Goal: Information Seeking & Learning: Learn about a topic

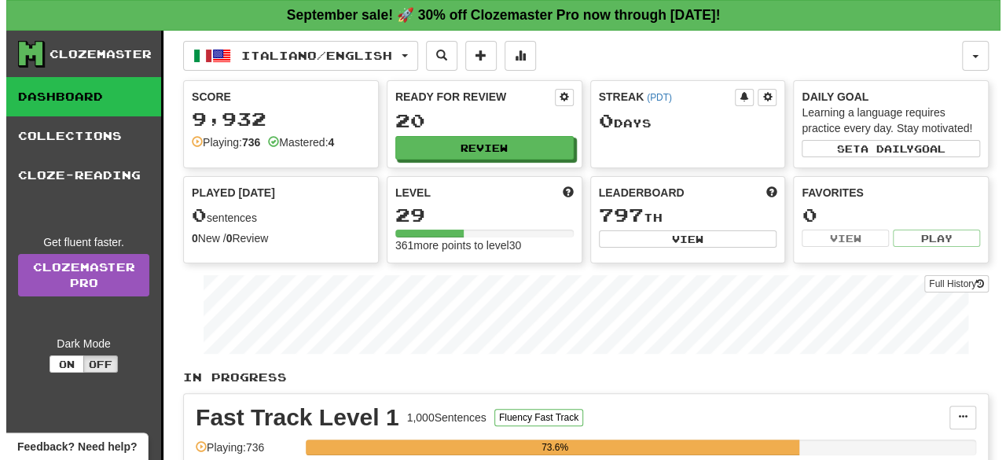
scroll to position [402, 0]
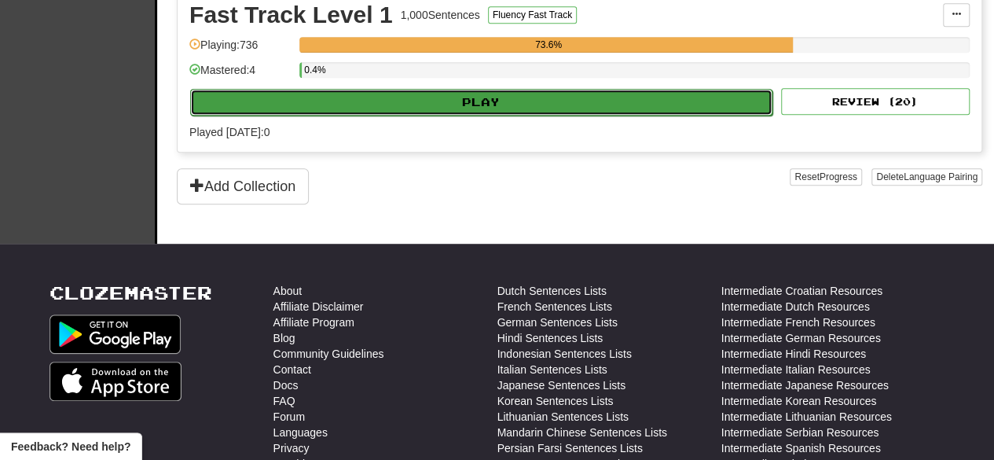
click at [453, 98] on button "Play" at bounding box center [481, 102] width 582 height 27
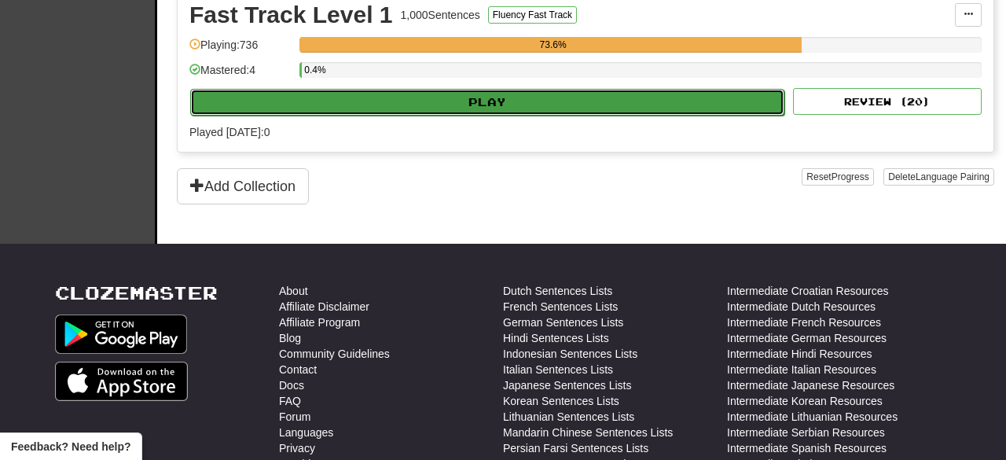
select select "**"
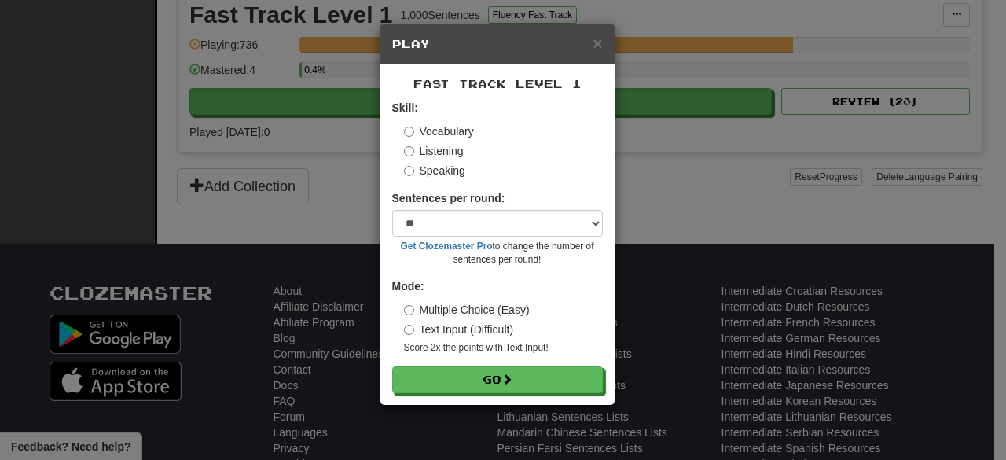
click at [451, 167] on label "Speaking" at bounding box center [434, 171] width 61 height 16
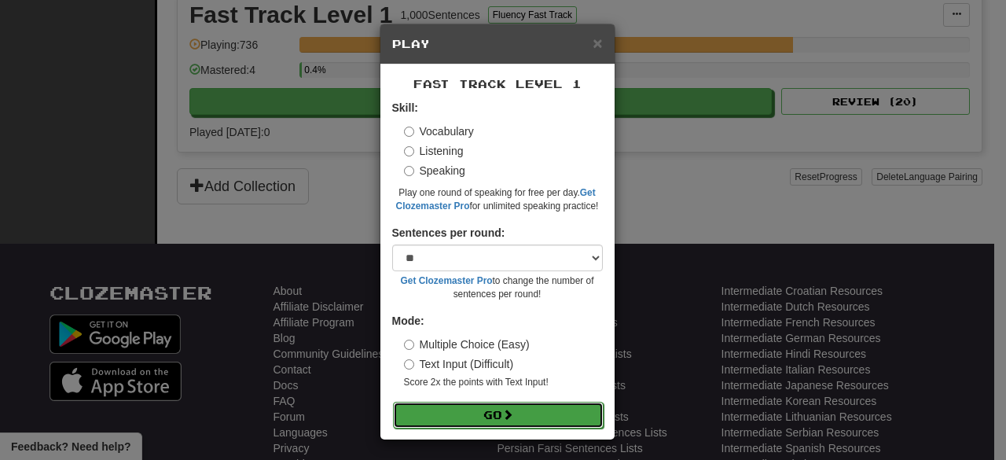
click at [485, 425] on button "Go" at bounding box center [498, 415] width 211 height 27
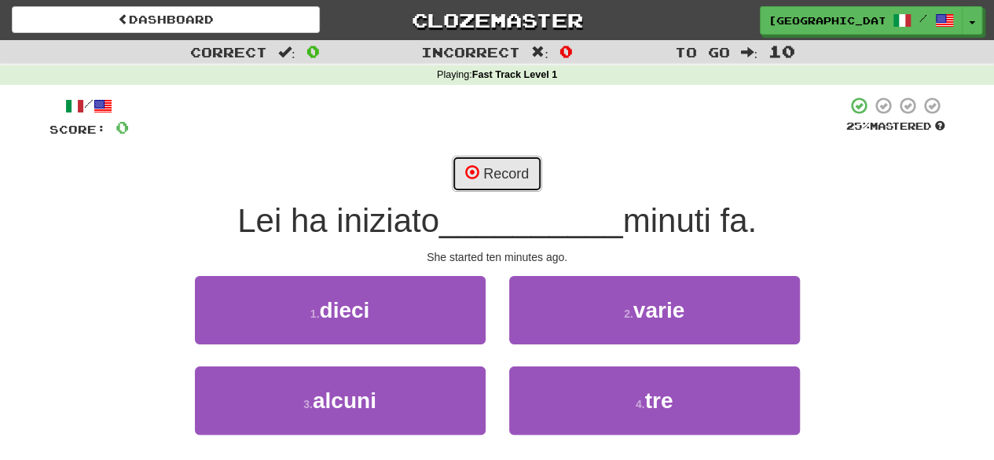
click at [484, 178] on button "Record" at bounding box center [497, 174] width 90 height 36
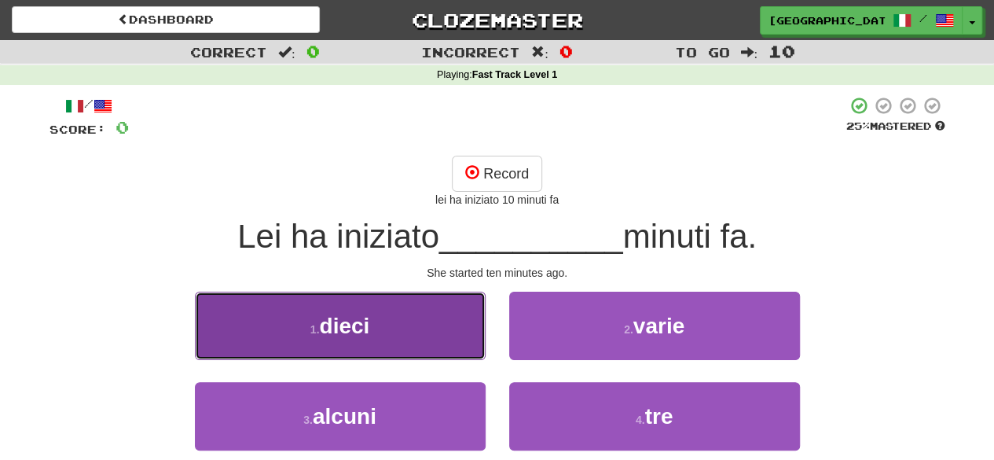
click at [388, 321] on button "1 . dieci" at bounding box center [340, 326] width 291 height 68
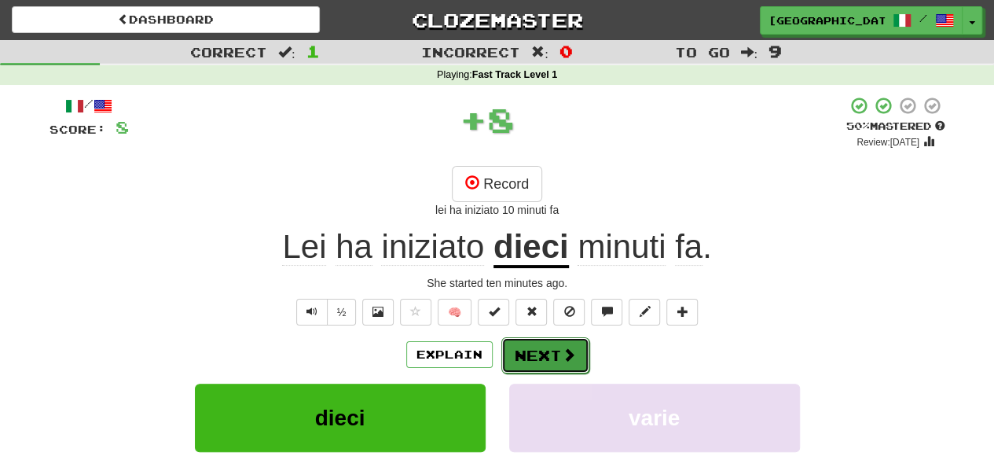
click at [549, 348] on button "Next" at bounding box center [545, 355] width 88 height 36
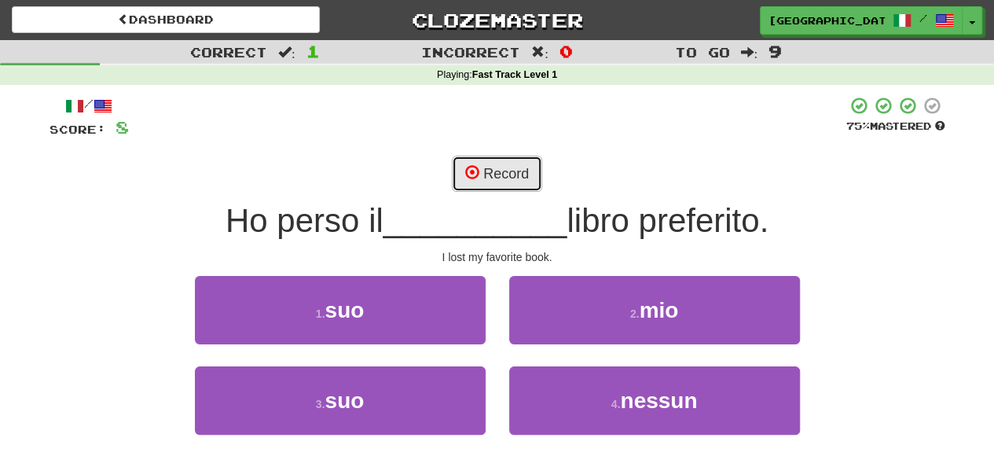
click at [523, 185] on button "Record" at bounding box center [497, 174] width 90 height 36
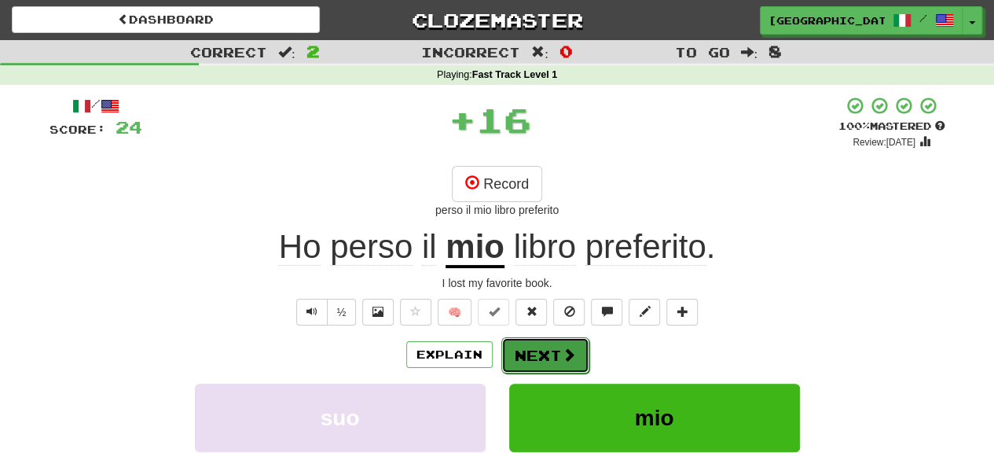
click at [568, 351] on span at bounding box center [569, 354] width 14 height 14
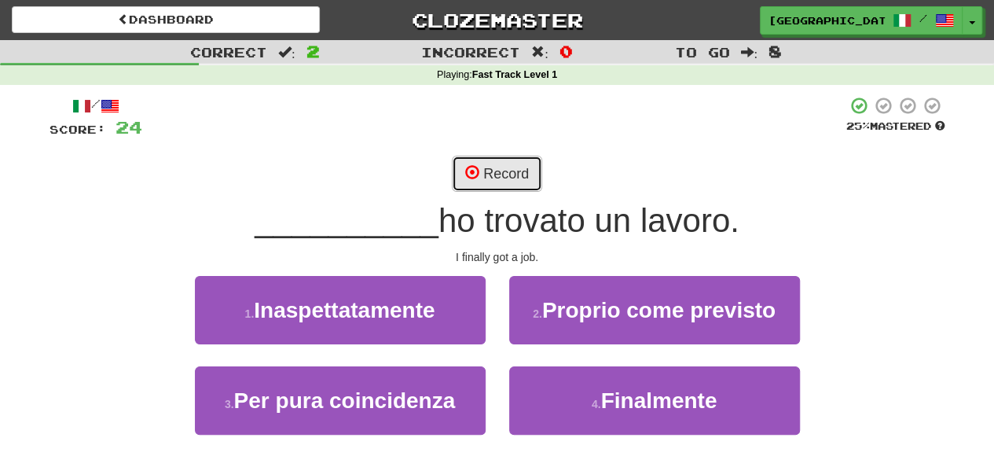
click at [494, 168] on button "Record" at bounding box center [497, 174] width 90 height 36
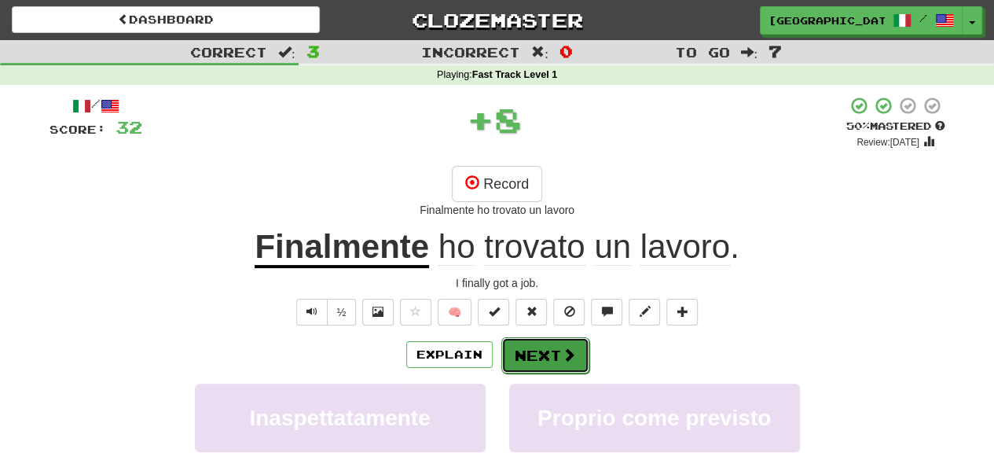
click at [564, 351] on span at bounding box center [569, 354] width 14 height 14
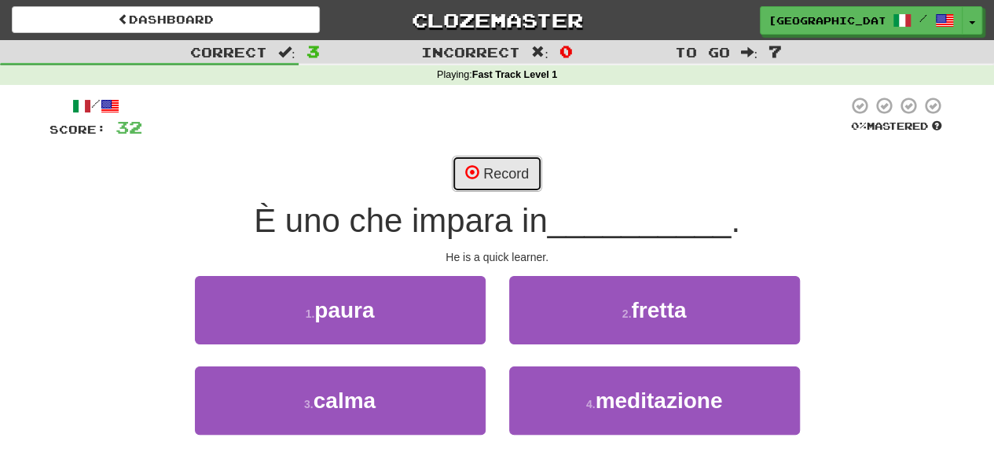
click at [475, 166] on span at bounding box center [472, 172] width 14 height 14
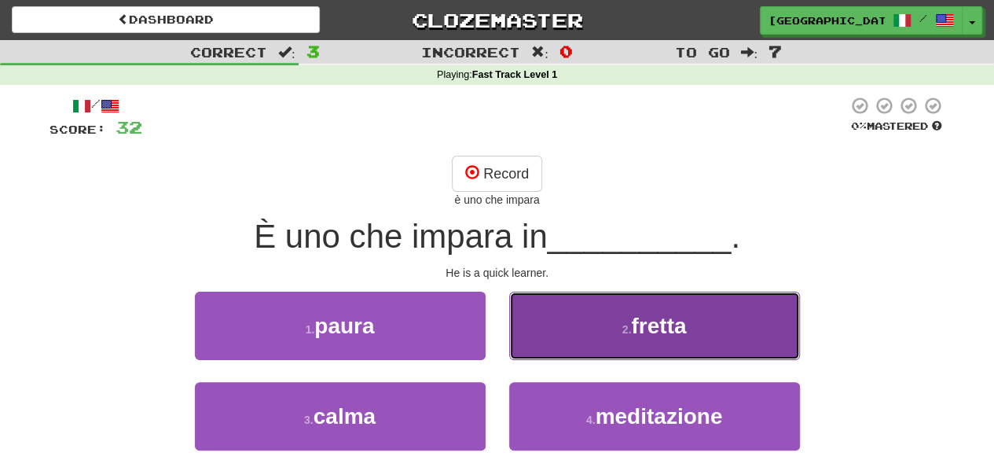
click at [640, 310] on button "2 . fretta" at bounding box center [654, 326] width 291 height 68
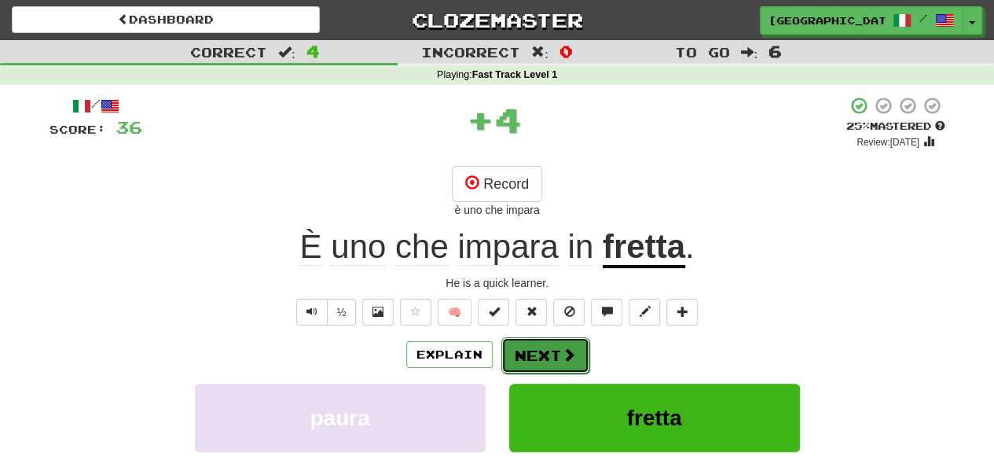
click at [558, 348] on button "Next" at bounding box center [545, 355] width 88 height 36
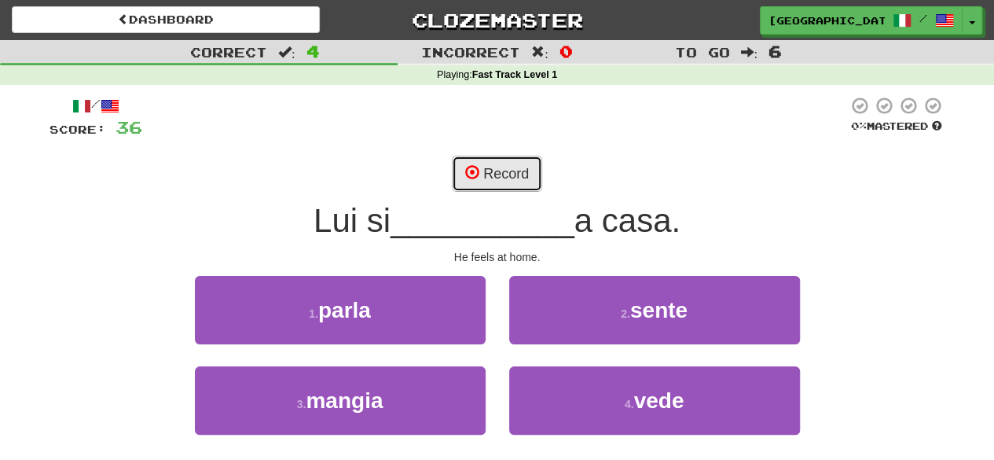
click at [503, 168] on button "Record" at bounding box center [497, 174] width 90 height 36
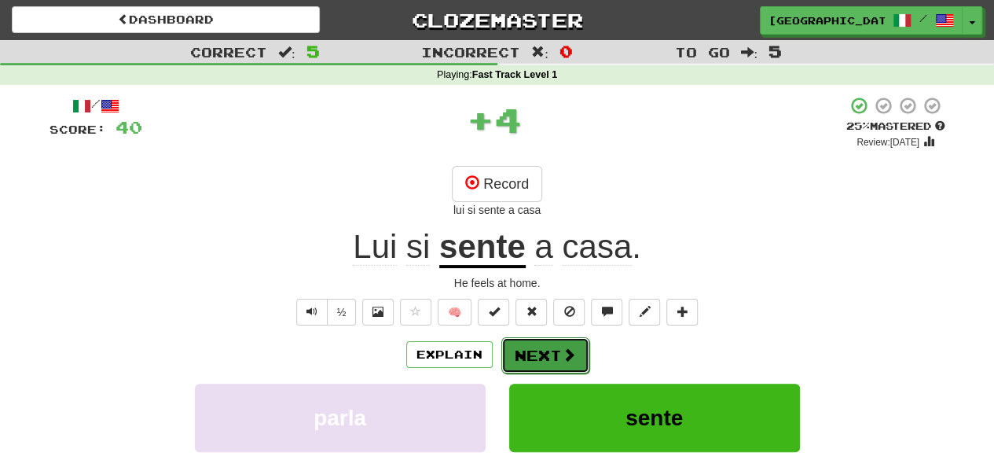
click at [549, 358] on button "Next" at bounding box center [545, 355] width 88 height 36
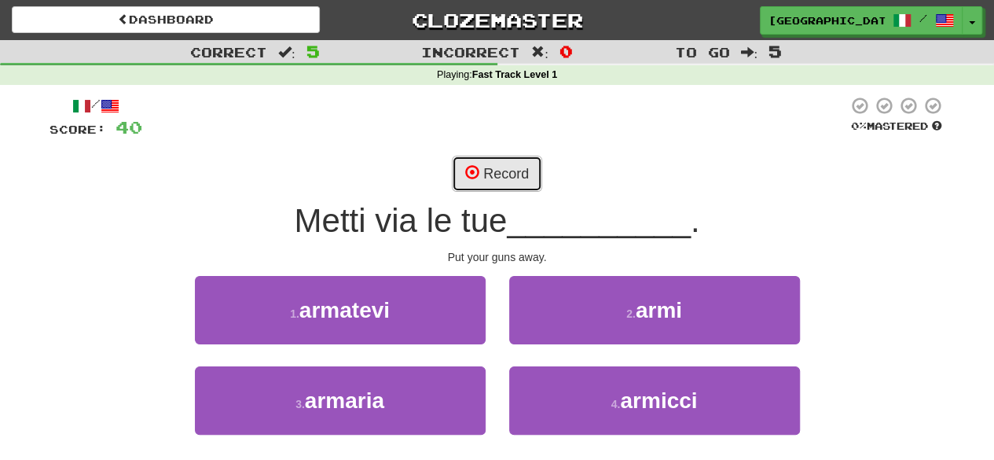
click at [522, 176] on button "Record" at bounding box center [497, 174] width 90 height 36
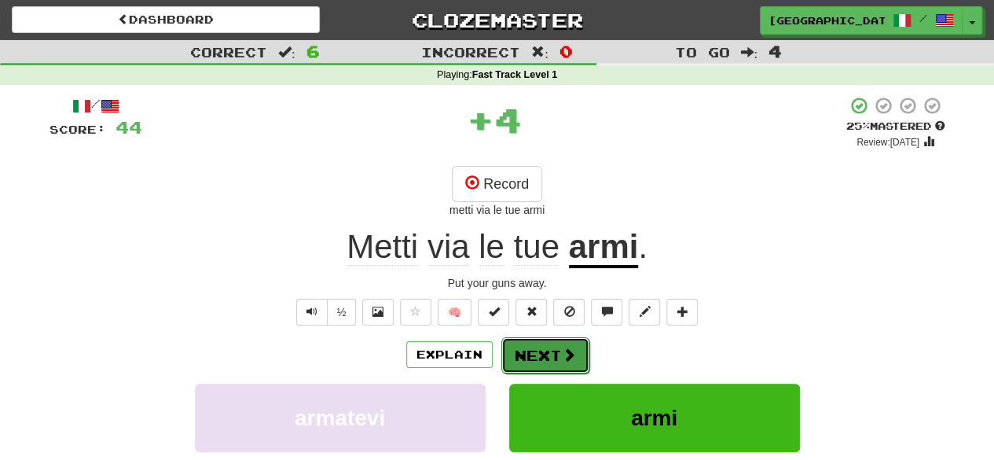
click at [562, 358] on span at bounding box center [569, 354] width 14 height 14
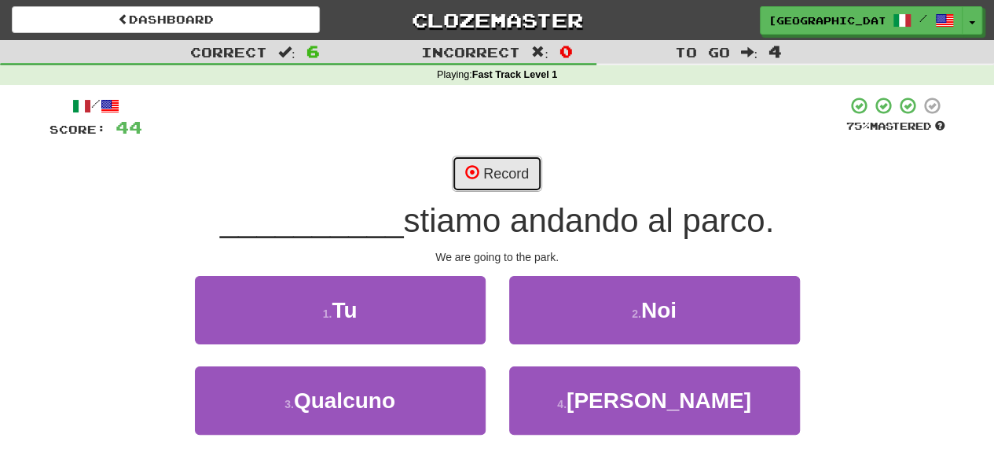
click at [509, 169] on button "Record" at bounding box center [497, 174] width 90 height 36
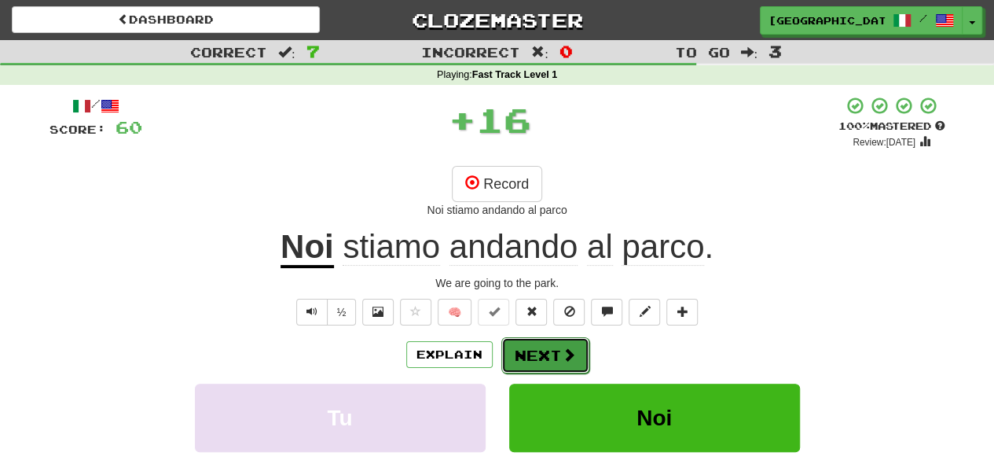
click at [550, 360] on button "Next" at bounding box center [545, 355] width 88 height 36
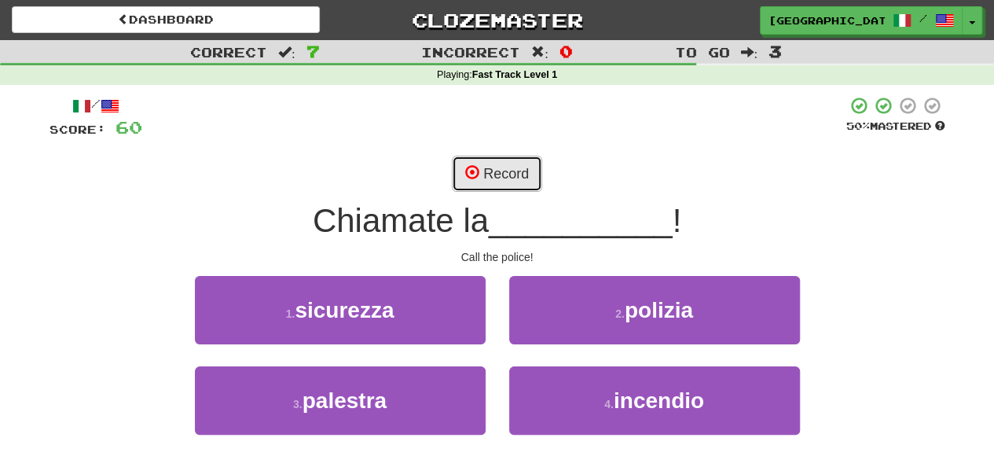
click at [484, 170] on button "Record" at bounding box center [497, 174] width 90 height 36
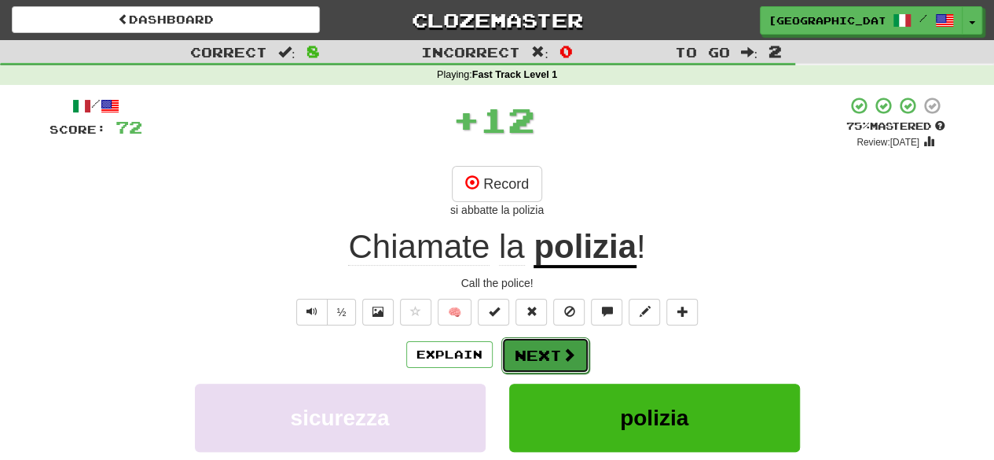
click at [558, 353] on button "Next" at bounding box center [545, 355] width 88 height 36
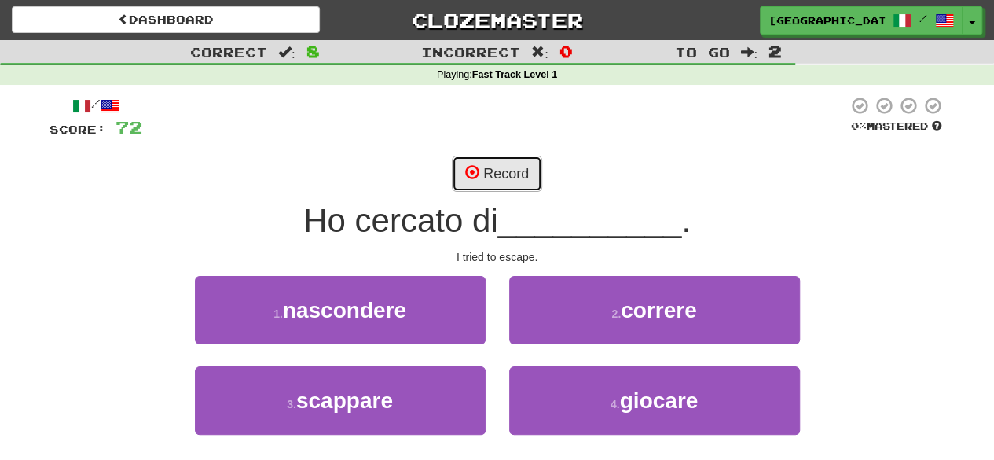
click at [508, 182] on button "Record" at bounding box center [497, 174] width 90 height 36
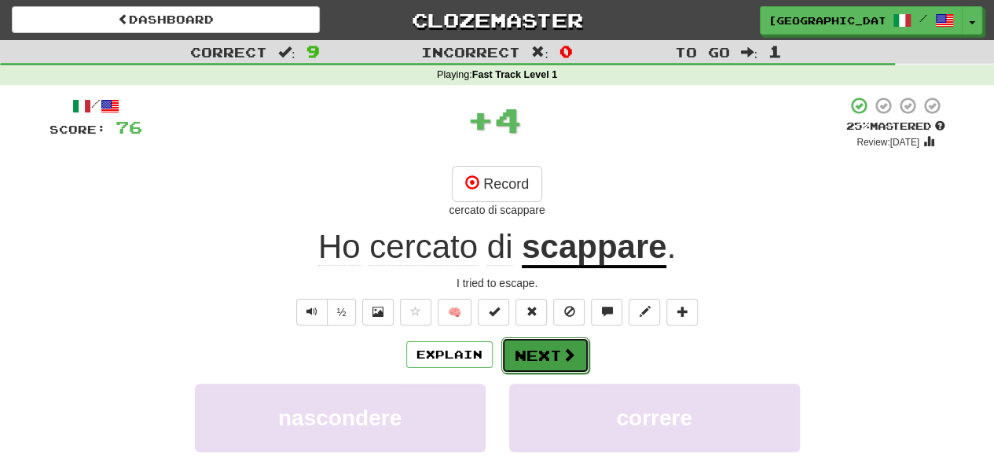
click at [567, 361] on span at bounding box center [569, 354] width 14 height 14
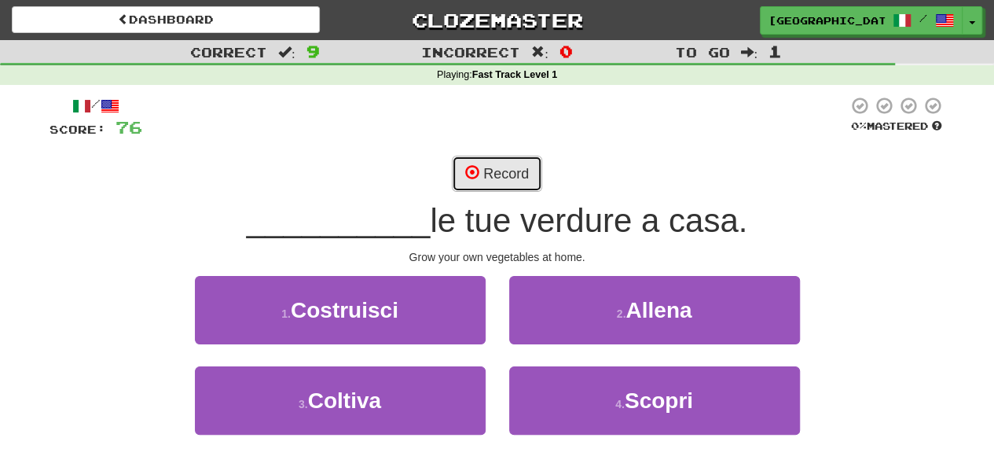
click at [501, 174] on button "Record" at bounding box center [497, 174] width 90 height 36
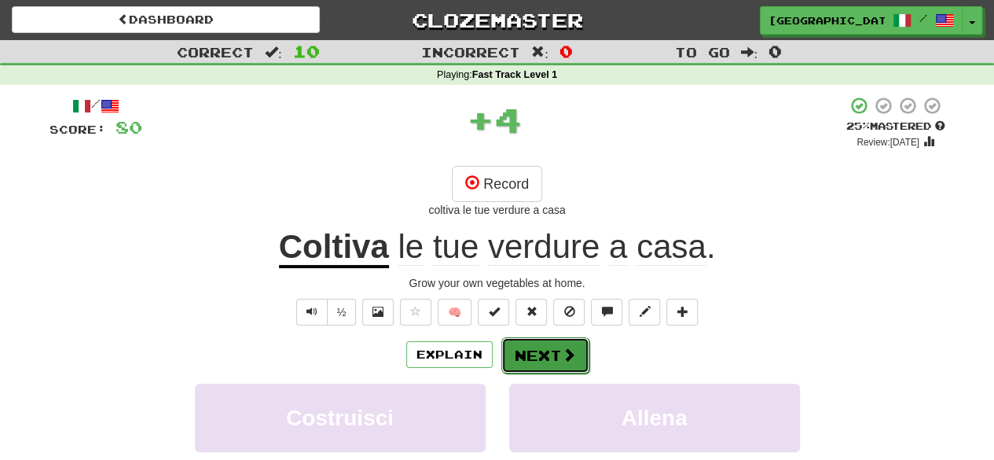
click at [562, 351] on span at bounding box center [569, 354] width 14 height 14
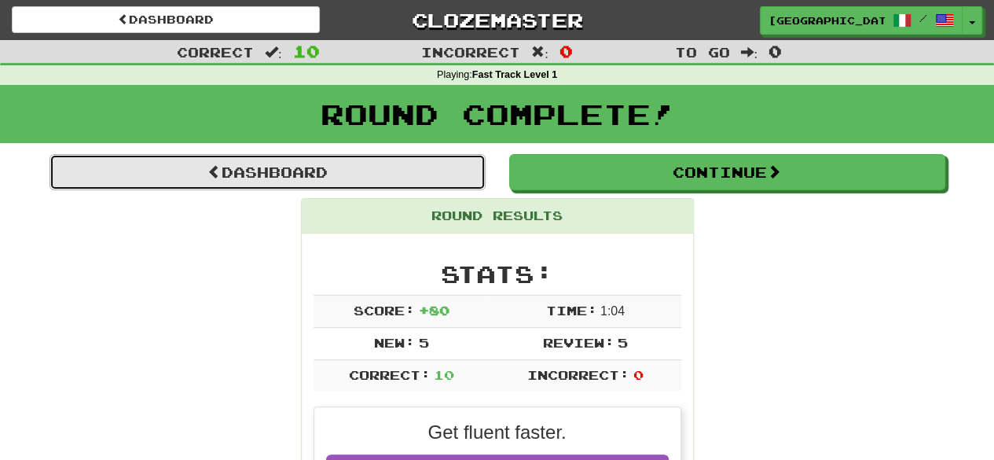
click at [253, 167] on link "Dashboard" at bounding box center [268, 172] width 436 height 36
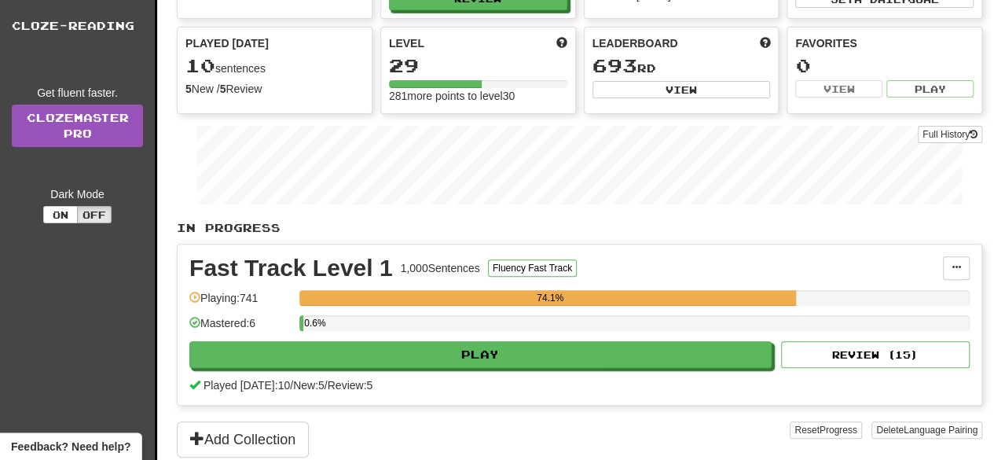
scroll to position [149, 0]
